Goal: Information Seeking & Learning: Learn about a topic

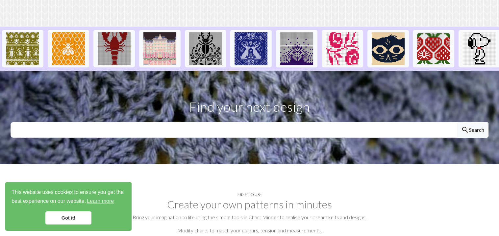
scroll to position [153, 0]
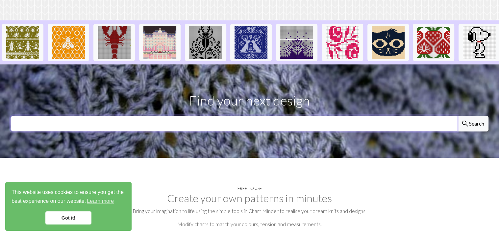
click at [61, 116] on input "text" at bounding box center [234, 124] width 447 height 16
type input "cat"
click at [457, 116] on button "search Search" at bounding box center [473, 124] width 32 height 16
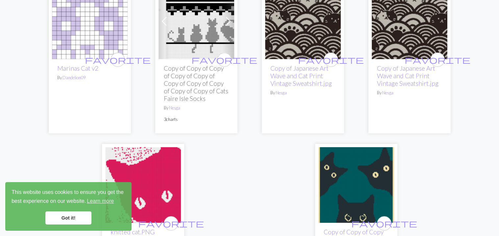
scroll to position [1842, 0]
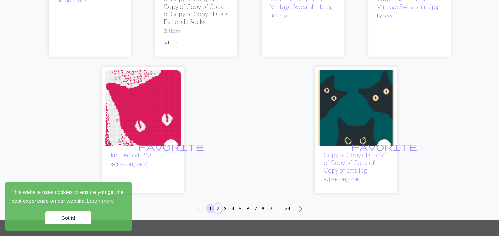
click at [218, 204] on button "2" at bounding box center [218, 209] width 8 height 10
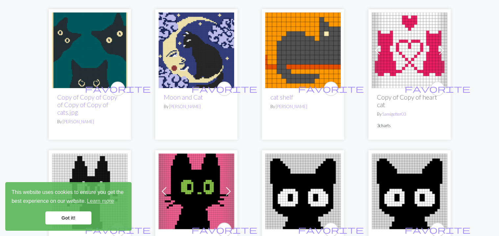
scroll to position [153, 0]
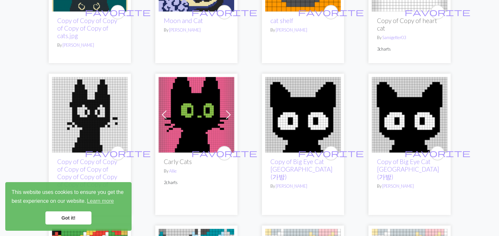
click at [188, 125] on img at bounding box center [197, 115] width 76 height 76
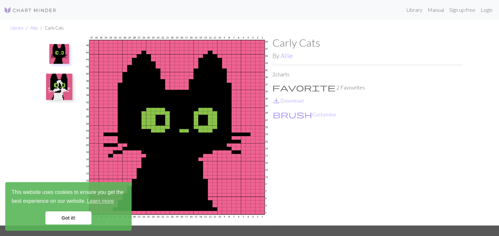
click at [61, 90] on img at bounding box center [59, 87] width 26 height 26
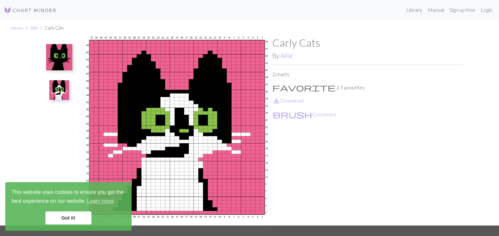
click at [62, 60] on img at bounding box center [59, 57] width 26 height 26
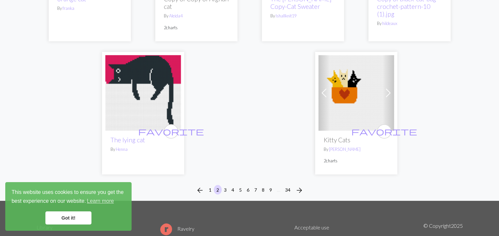
scroll to position [1765, 0]
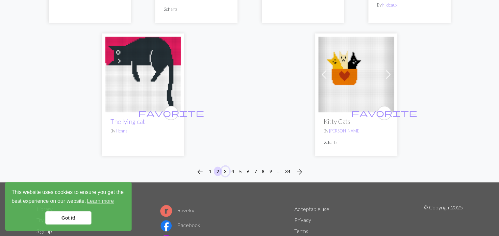
click at [224, 167] on button "3" at bounding box center [225, 172] width 8 height 10
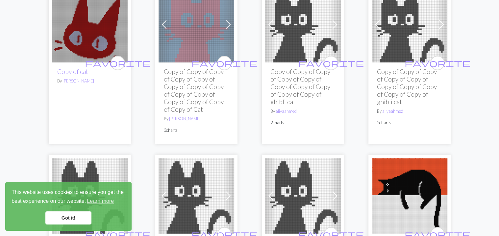
scroll to position [1766, 0]
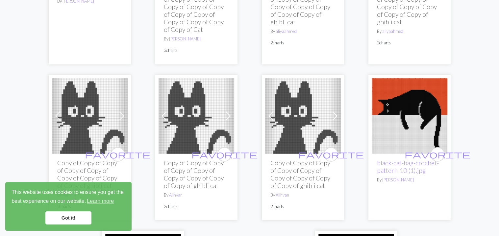
click at [186, 126] on img at bounding box center [197, 116] width 76 height 76
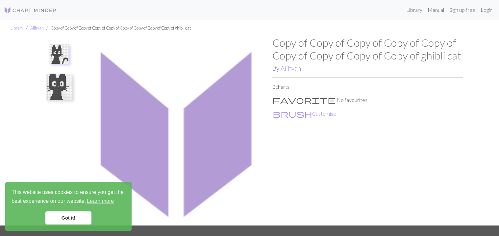
click at [52, 78] on img at bounding box center [59, 87] width 26 height 26
click at [62, 51] on img at bounding box center [59, 57] width 26 height 26
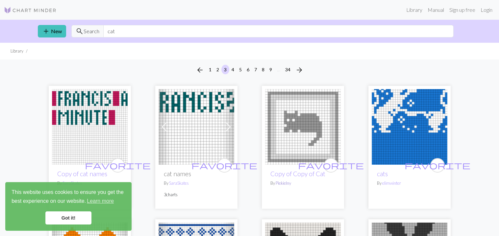
scroll to position [153, 0]
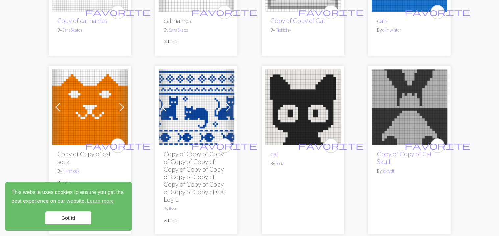
click at [296, 133] on img at bounding box center [303, 107] width 76 height 76
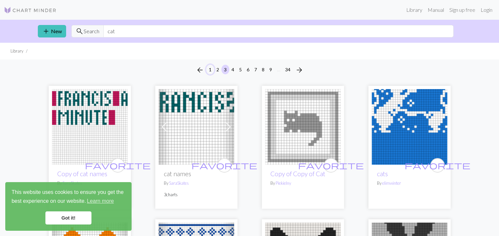
click at [209, 68] on button "1" at bounding box center [210, 70] width 8 height 10
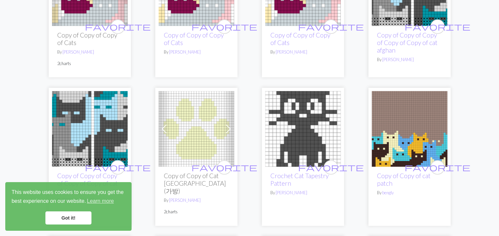
scroll to position [307, 0]
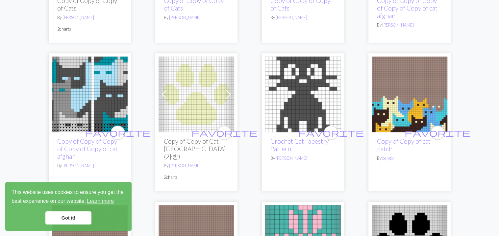
click at [297, 82] on img at bounding box center [303, 95] width 76 height 76
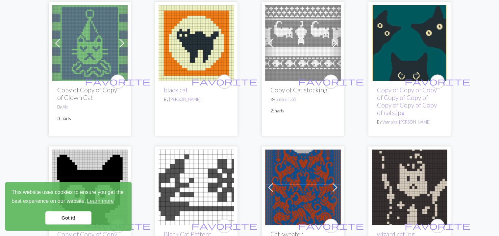
scroll to position [1075, 0]
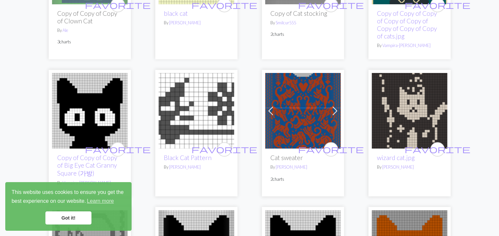
click at [75, 120] on img at bounding box center [90, 111] width 76 height 76
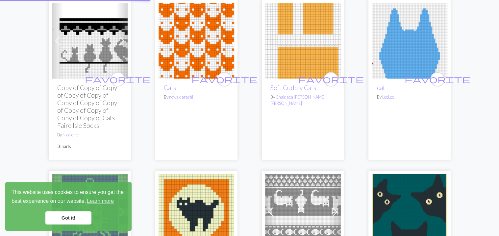
scroll to position [73, 0]
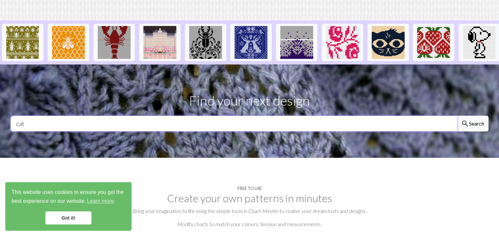
click at [32, 116] on input "cat" at bounding box center [234, 124] width 447 height 16
type input "c"
type input "elephant"
click at [457, 116] on button "search Search" at bounding box center [473, 124] width 32 height 16
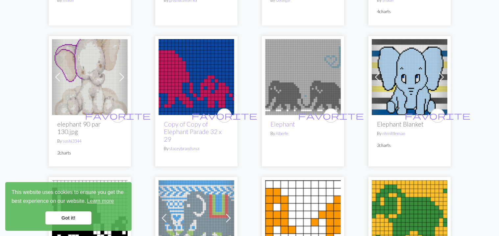
scroll to position [1152, 0]
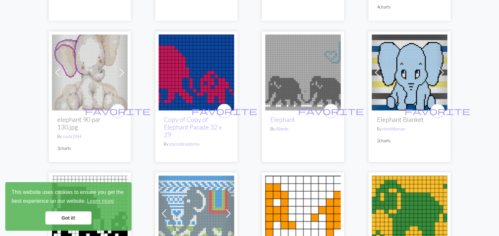
click at [411, 78] on img at bounding box center [410, 73] width 76 height 76
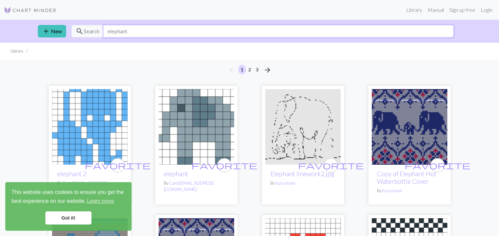
click at [135, 31] on input "elephant" at bounding box center [278, 31] width 350 height 13
type input "e"
type input "bear"
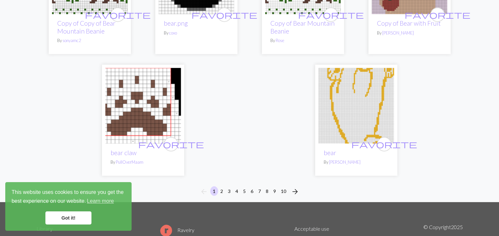
scroll to position [1689, 0]
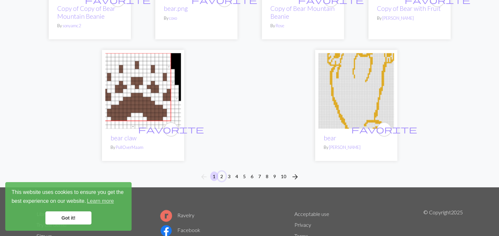
click at [221, 172] on button "2" at bounding box center [222, 177] width 8 height 10
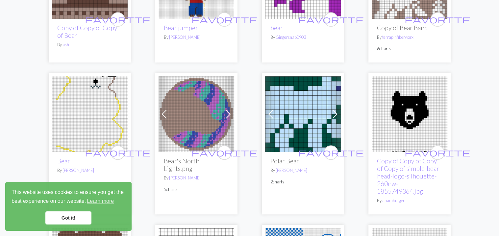
scroll to position [614, 0]
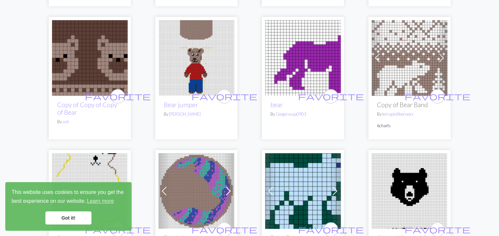
click at [85, 61] on img at bounding box center [90, 58] width 76 height 76
